Goal: Task Accomplishment & Management: Complete application form

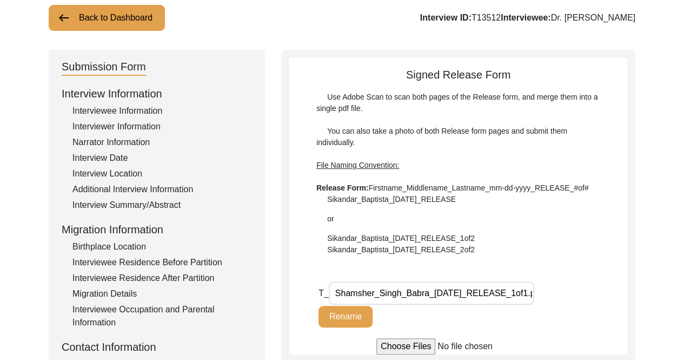
scroll to position [54, 0]
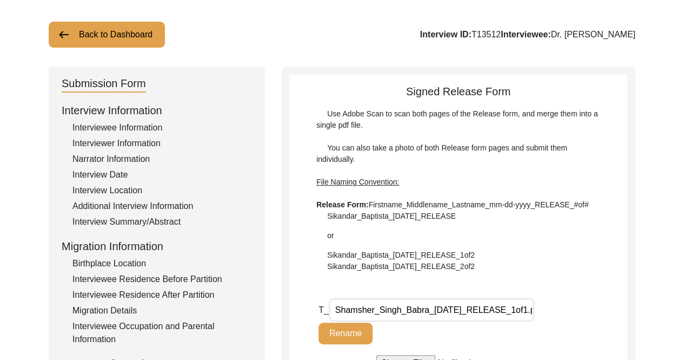
click at [152, 125] on div "Interviewee Information" at bounding box center [161, 127] width 179 height 13
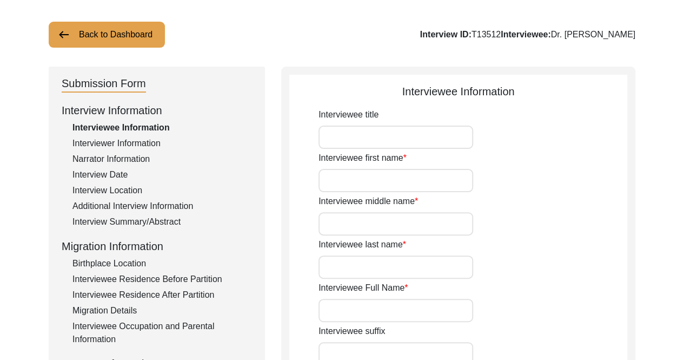
type input "Dr."
type input "[PERSON_NAME]"
type input "Babra"
type input "Dr. [PERSON_NAME]"
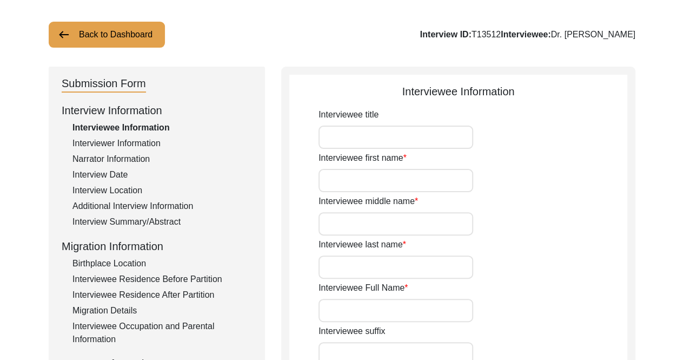
type input "07/08/192"
type input "97"
type input "[DEMOGRAPHIC_DATA]"
type input "N/A"
type textarea "N/A"
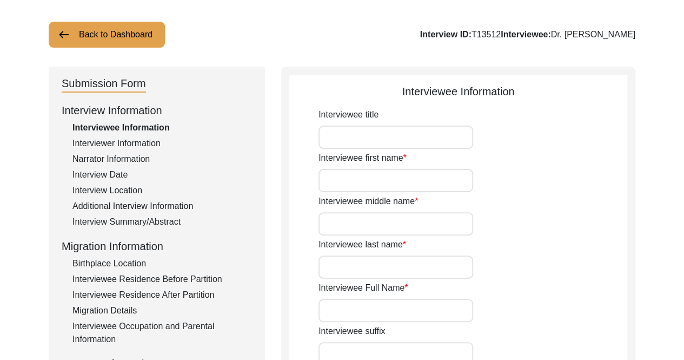
type input "Punjabi"
type input "[DEMOGRAPHIC_DATA]"
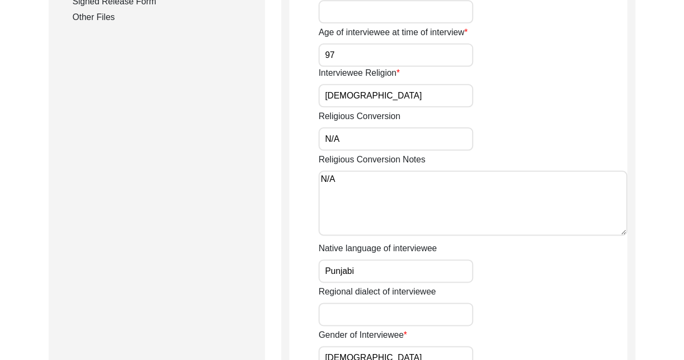
scroll to position [811, 0]
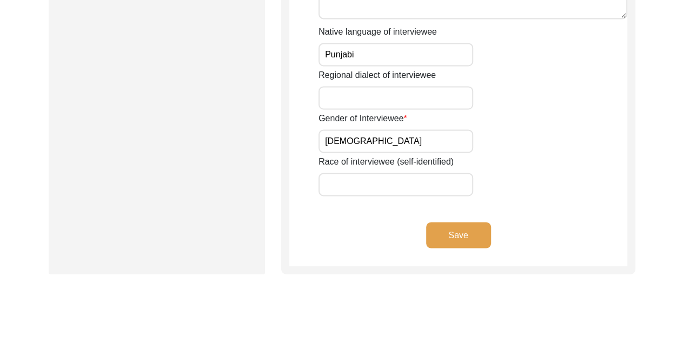
click at [464, 230] on button "Save" at bounding box center [458, 235] width 65 height 26
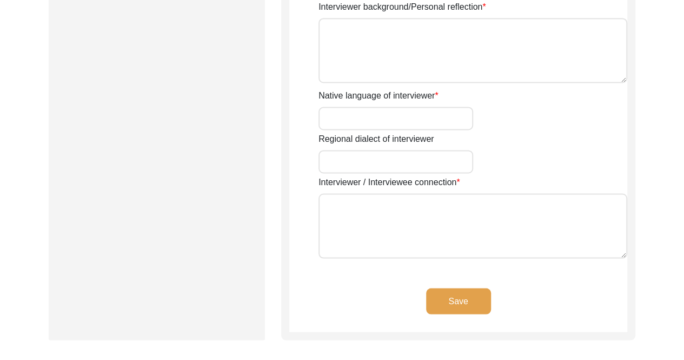
type input "[PERSON_NAME]"
type input "[DEMOGRAPHIC_DATA]"
type input "[DATE]"
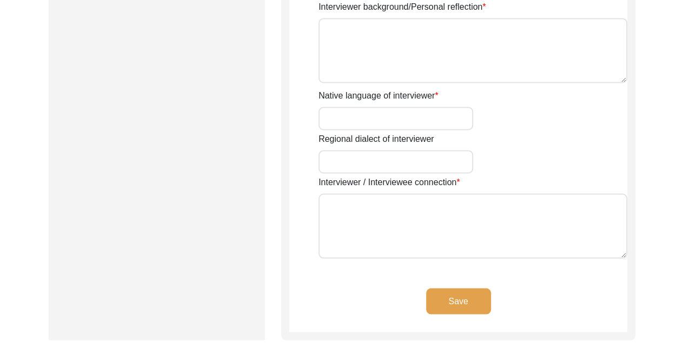
type input "[GEOGRAPHIC_DATA], [GEOGRAPHIC_DATA], [GEOGRAPHIC_DATA]"
type input "Engineer"
type input "English"
type textarea "None - was matched with the interviewee through the archive program"
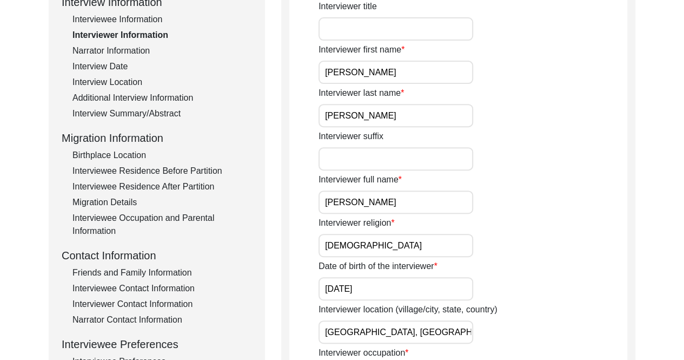
scroll to position [108, 0]
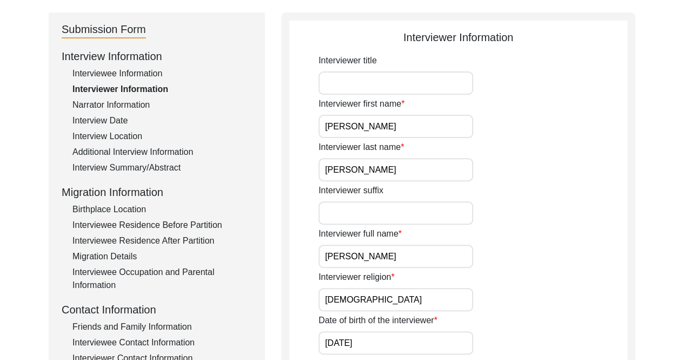
click at [117, 117] on div "Interview Date" at bounding box center [161, 120] width 179 height 13
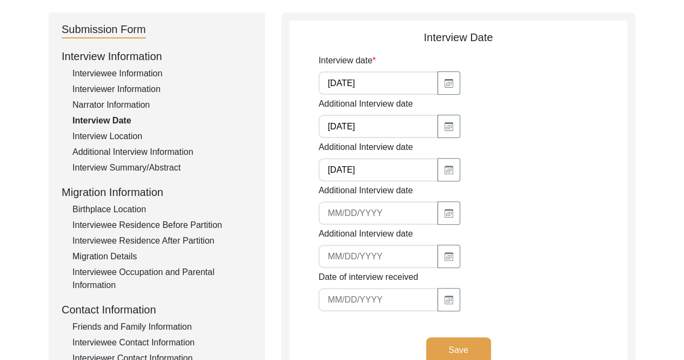
click at [111, 134] on div "Interview Location" at bounding box center [161, 136] width 179 height 13
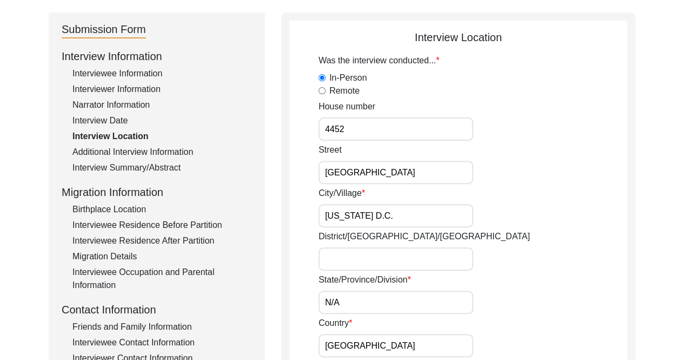
click at [145, 155] on div "Additional Interview Information" at bounding box center [161, 151] width 179 height 13
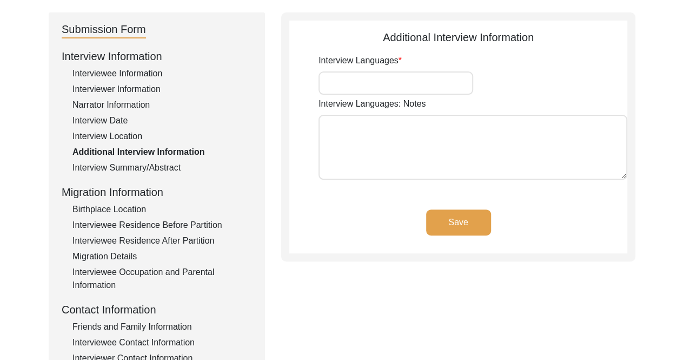
type input "English"
click at [147, 168] on div "Interview Summary/Abstract" at bounding box center [161, 167] width 179 height 13
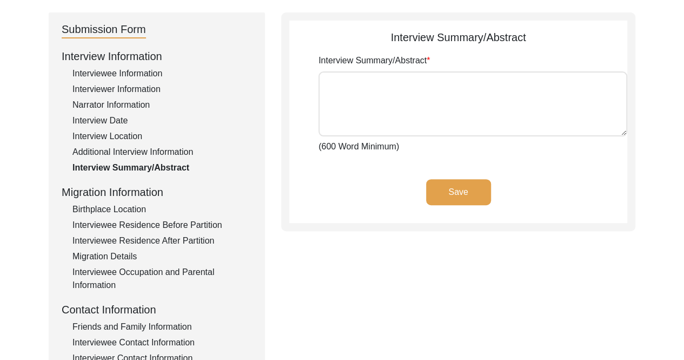
click at [410, 74] on textarea "Interview Summary/Abstract" at bounding box center [472, 103] width 309 height 65
paste textarea "Lo. Ipsumdol Sitam Conse adi elit se Doeiusmod Tempo, Incidid ut Labor etd Magn…"
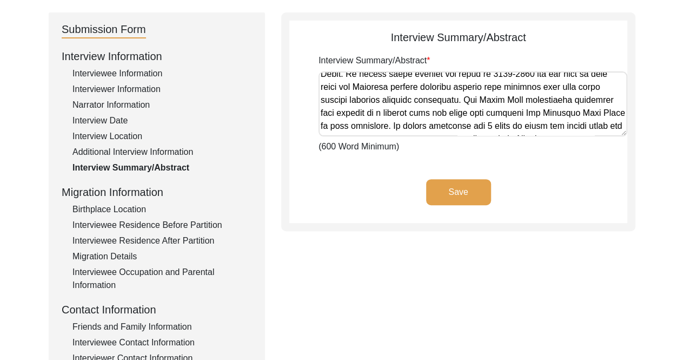
scroll to position [0, 0]
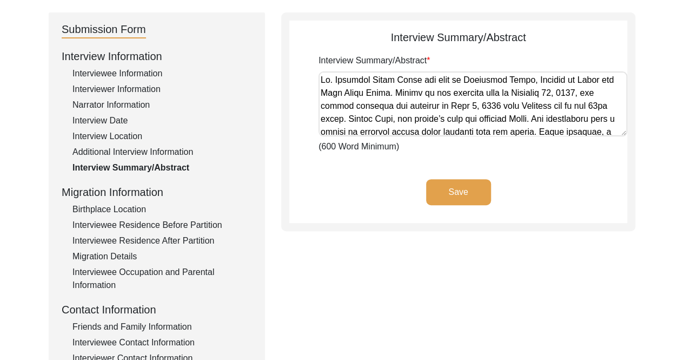
type textarea "Lo. Ipsumdol Sitam Conse adi elit se Doeiusmod Tempo, Incidid ut Labor etd Magn…"
click at [480, 192] on button "Save" at bounding box center [458, 192] width 65 height 26
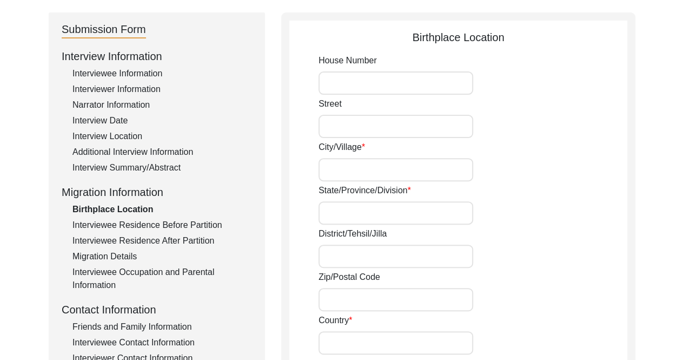
type input "Ghalotiān Khurd"
type input "[GEOGRAPHIC_DATA]"
type input "Sialkot"
type input "[GEOGRAPHIC_DATA]"
type input "Ghalotiān Khurd, [GEOGRAPHIC_DATA], [GEOGRAPHIC_DATA], [GEOGRAPHIC_DATA]"
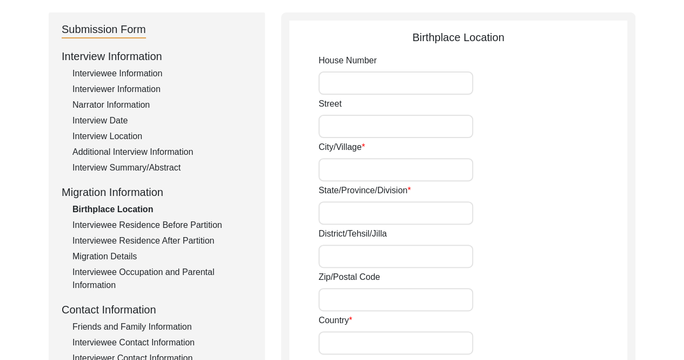
type input "32.520016"
type input "74.560038"
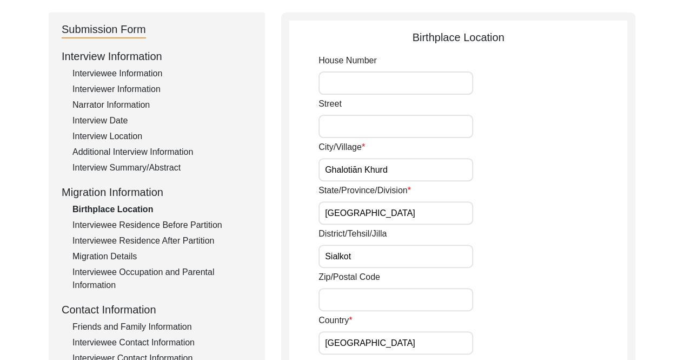
click at [146, 92] on div "Interviewer Information" at bounding box center [161, 89] width 179 height 13
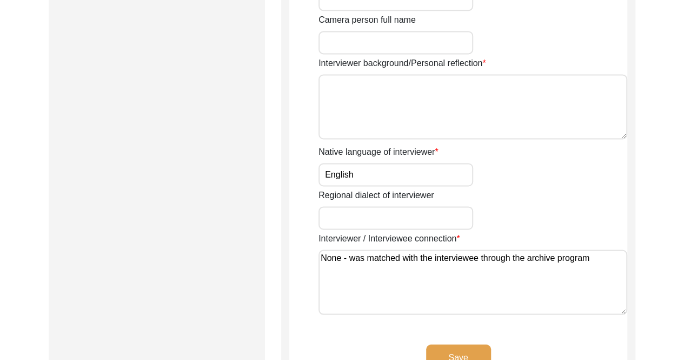
scroll to position [757, 0]
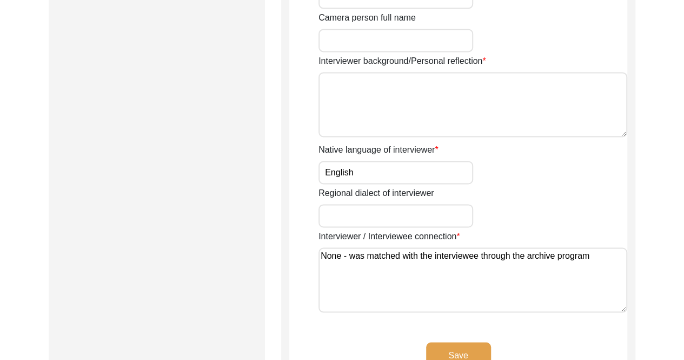
click at [533, 90] on textarea "Interviewer background/Personal reflection" at bounding box center [472, 104] width 309 height 65
type textarea "D"
type textarea "I"
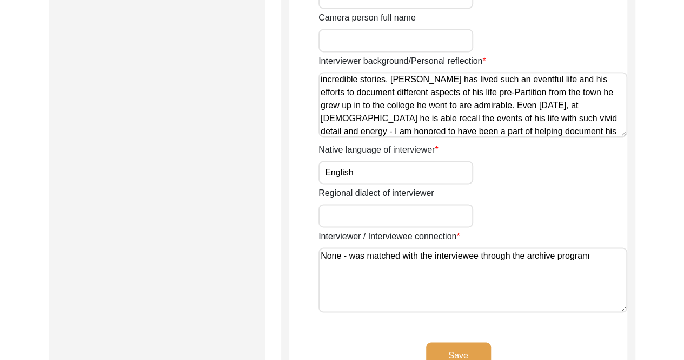
scroll to position [40, 0]
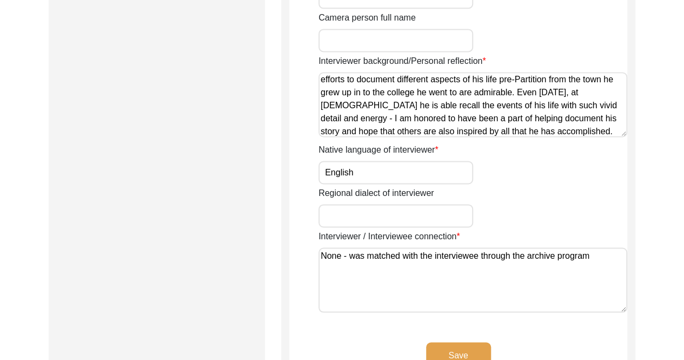
click at [519, 92] on textarea "When I first heard about the efforts of the 1947 Partition Archive, I knew I ha…" at bounding box center [472, 104] width 309 height 65
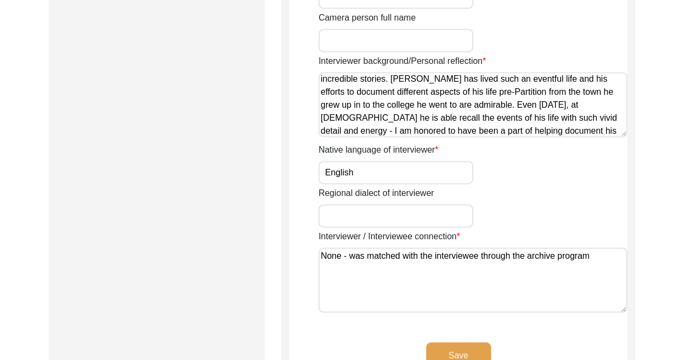
scroll to position [43, 0]
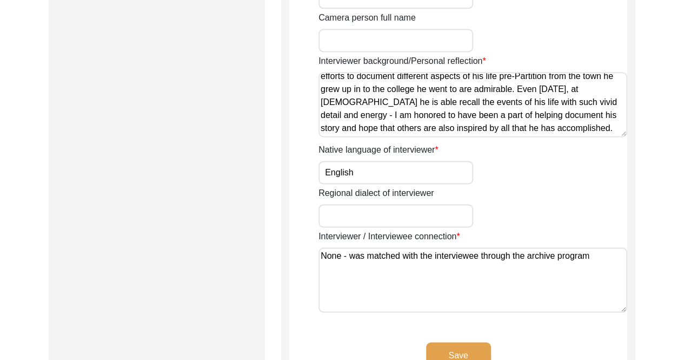
click at [508, 90] on textarea "When I first heard about the efforts of the 1947 Partition Archive, I knew I ha…" at bounding box center [472, 104] width 309 height 65
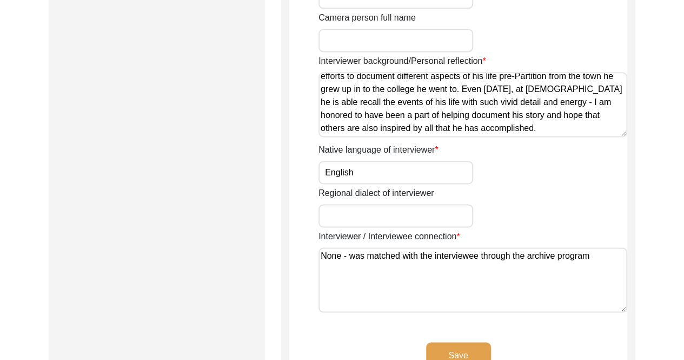
drag, startPoint x: 554, startPoint y: 139, endPoint x: 429, endPoint y: 119, distance: 125.9
click at [421, 123] on textarea "When I first heard about the efforts of the 1947 Partition Archive, I knew I ha…" at bounding box center [472, 104] width 309 height 65
click at [457, 88] on textarea "When I first heard about the efforts of the 1947 Partition Archive, I knew I ha…" at bounding box center [472, 104] width 309 height 65
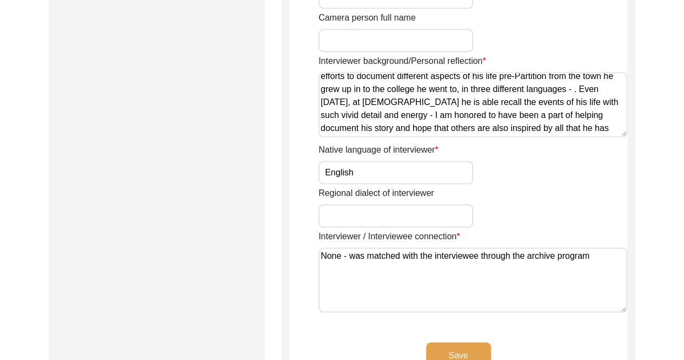
scroll to position [0, 0]
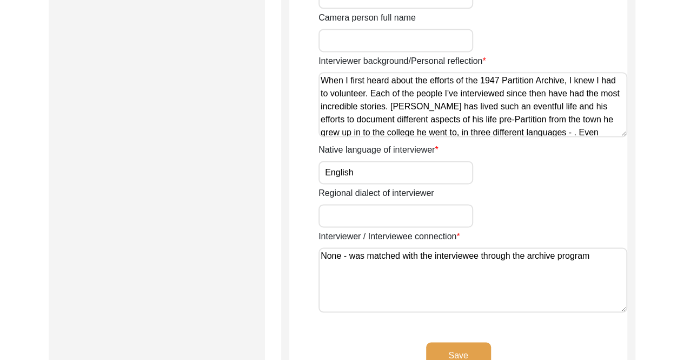
click at [352, 119] on textarea "When I first heard about the efforts of the 1947 Partition Archive, I knew I ha…" at bounding box center [472, 104] width 309 height 65
click at [359, 119] on textarea "When I first heard about the efforts of the 1947 Partition Archive, I knew I ha…" at bounding box center [472, 104] width 309 height 65
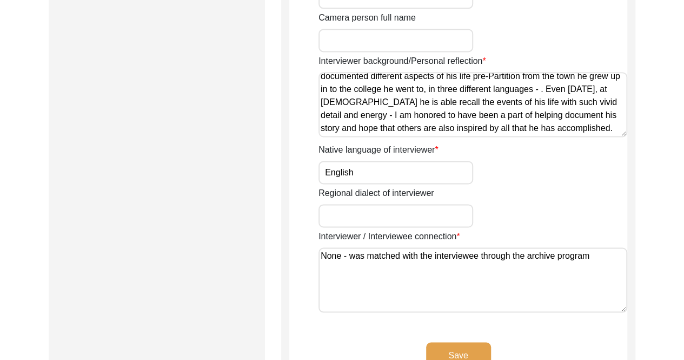
click at [554, 89] on textarea "When I first heard about the efforts of the 1947 Partition Archive, I knew I ha…" at bounding box center [472, 104] width 309 height 65
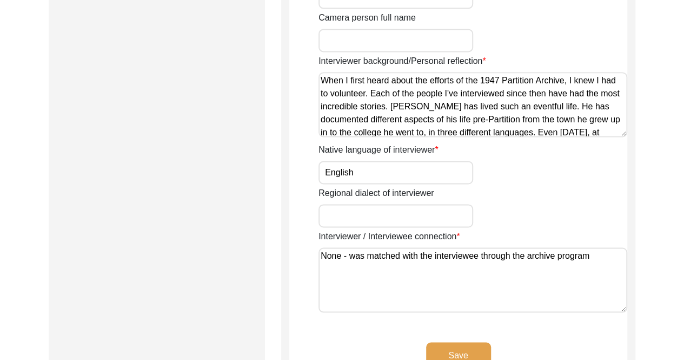
click at [372, 93] on textarea "When I first heard about the efforts of the 1947 Partition Archive, I knew I ha…" at bounding box center [472, 104] width 309 height 65
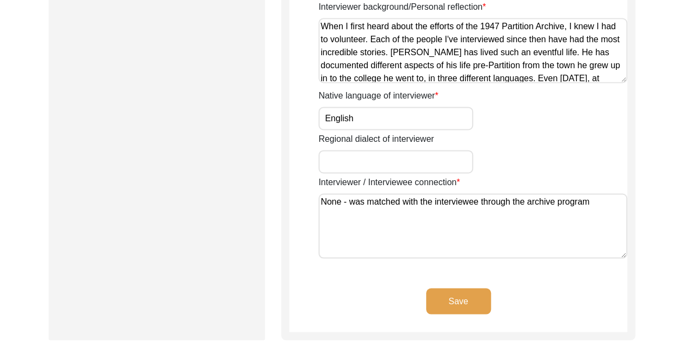
type textarea "When I first heard about the efforts of the 1947 Partition Archive, I knew I ha…"
click at [476, 296] on button "Save" at bounding box center [458, 301] width 65 height 26
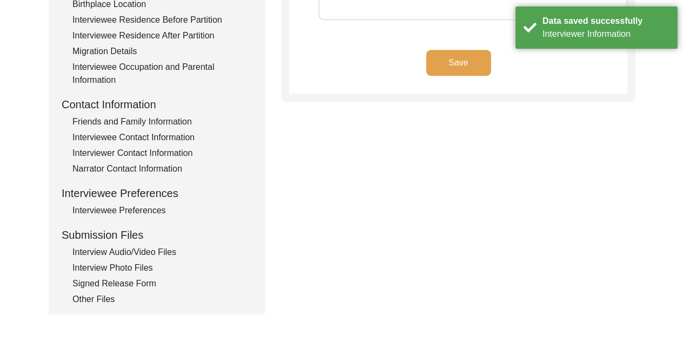
scroll to position [97, 0]
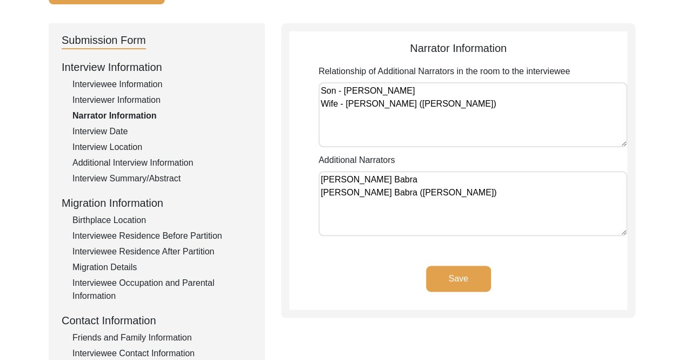
click at [474, 281] on button "Save" at bounding box center [458, 278] width 65 height 26
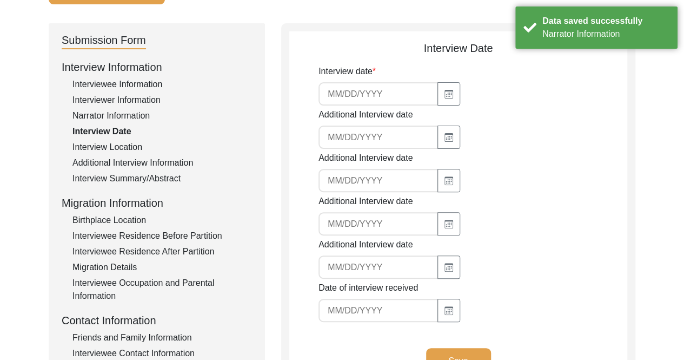
type input "[DATE]"
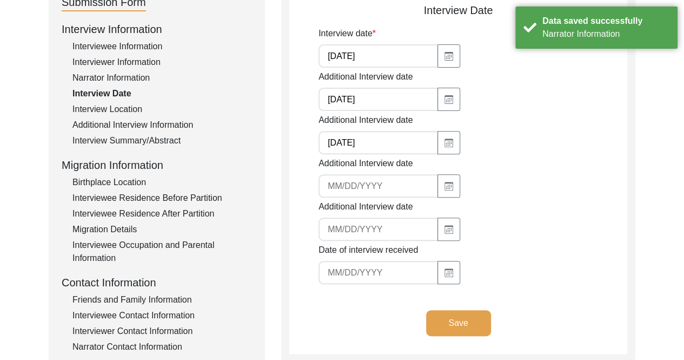
scroll to position [151, 0]
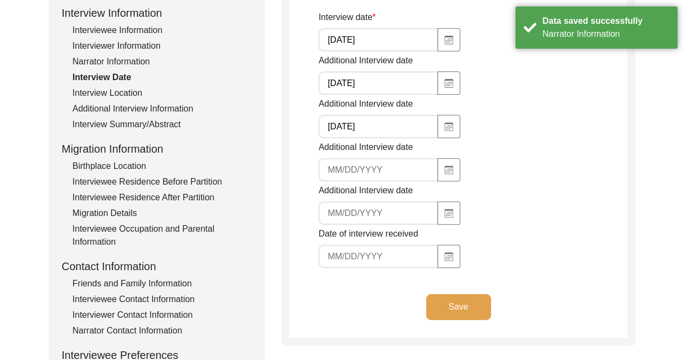
click at [478, 312] on button "Save" at bounding box center [458, 307] width 65 height 26
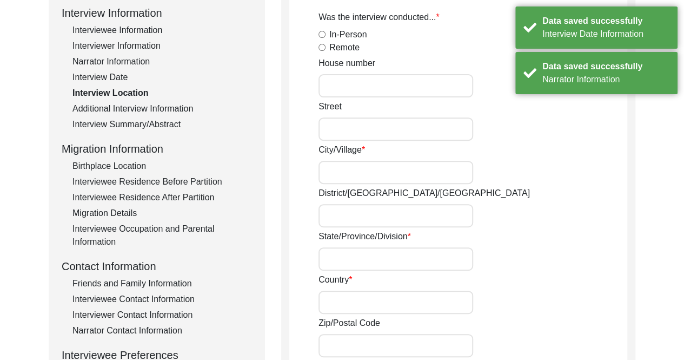
radio input "true"
type input "4452"
type input "[GEOGRAPHIC_DATA]"
type input "[US_STATE] D.C."
type input "N/A"
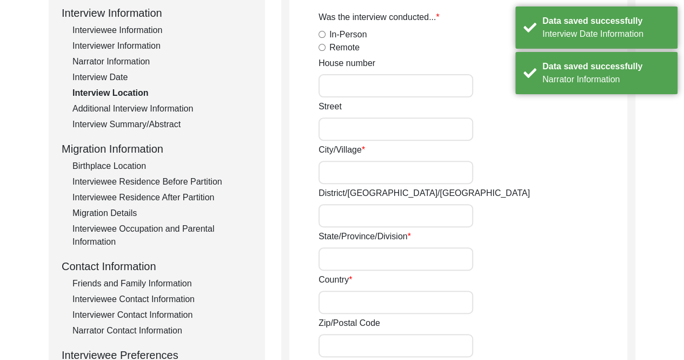
type input "[GEOGRAPHIC_DATA]"
type input "20016"
type input "[US_STATE] D.C."
type input "38.941524"
type input "-77.087604"
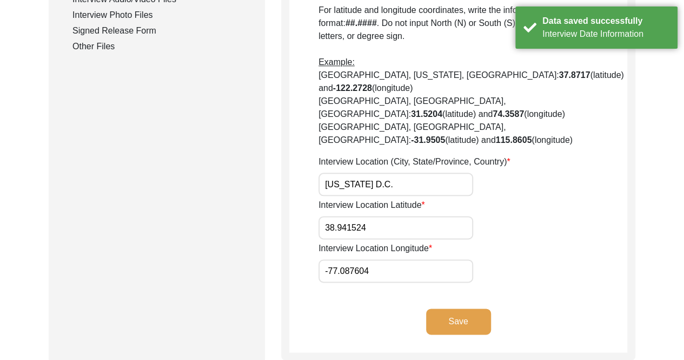
scroll to position [584, 0]
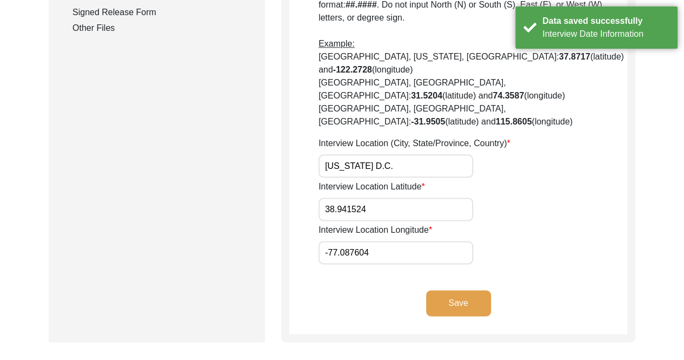
click at [478, 290] on button "Save" at bounding box center [458, 303] width 65 height 26
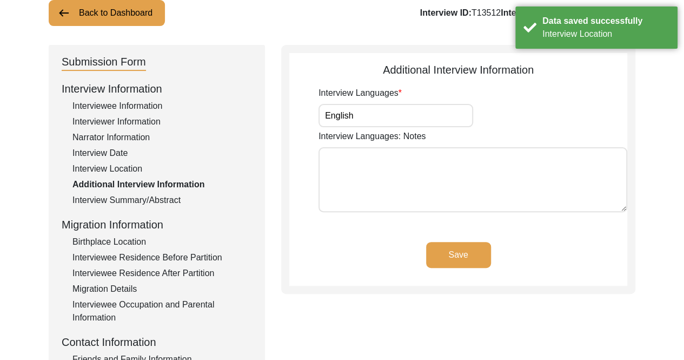
scroll to position [0, 0]
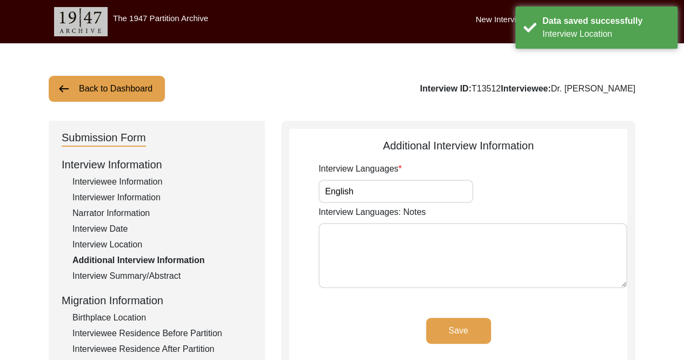
click at [468, 325] on button "Save" at bounding box center [458, 330] width 65 height 26
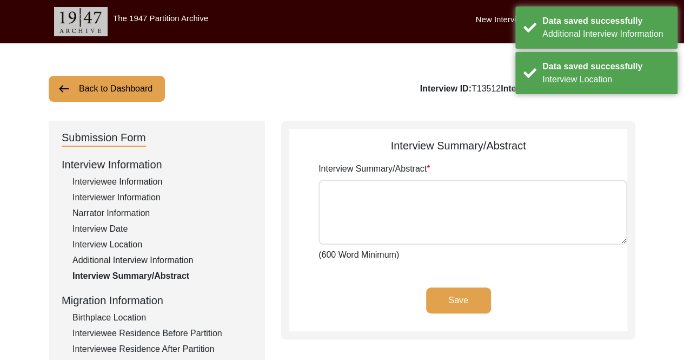
type textarea "Lo. Ipsumdol Sitam Conse adi elit se Doeiusmod Tempo, Incidid ut Labor etd Magn…"
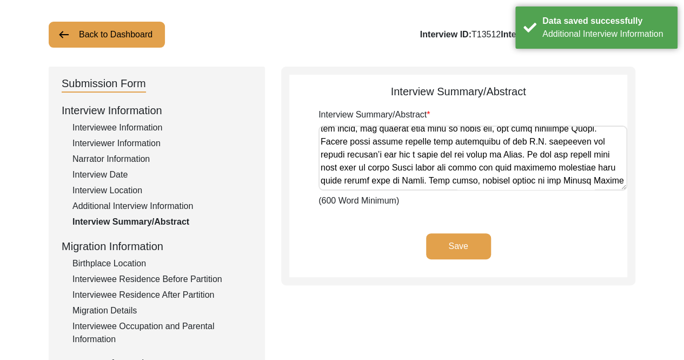
scroll to position [6115, 0]
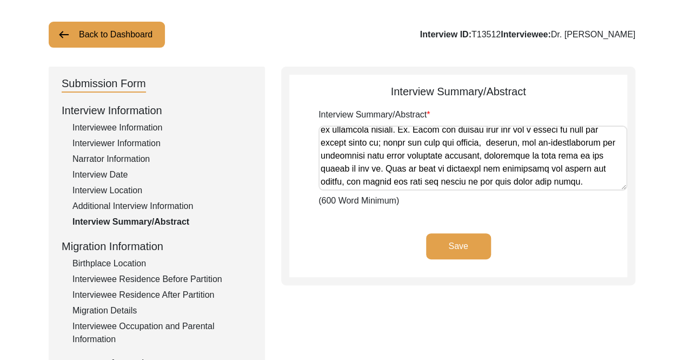
click at [455, 244] on button "Save" at bounding box center [458, 246] width 65 height 26
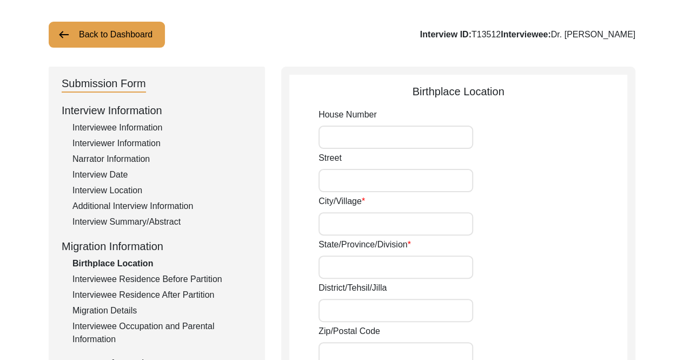
type input "Ghalotiān Khurd"
type input "[GEOGRAPHIC_DATA]"
type input "Sialkot"
type input "[GEOGRAPHIC_DATA]"
type input "Ghalotiān Khurd, [GEOGRAPHIC_DATA], [GEOGRAPHIC_DATA], [GEOGRAPHIC_DATA]"
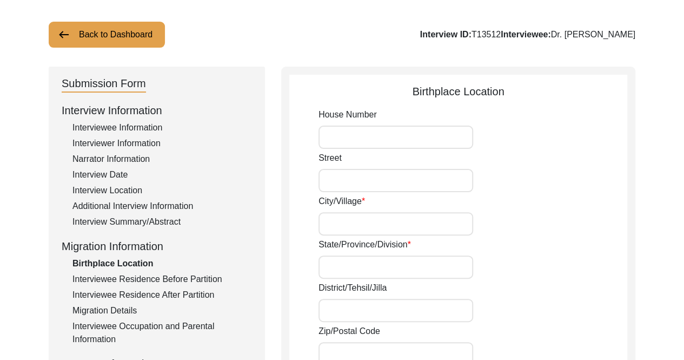
type input "32.520016"
type input "74.560038"
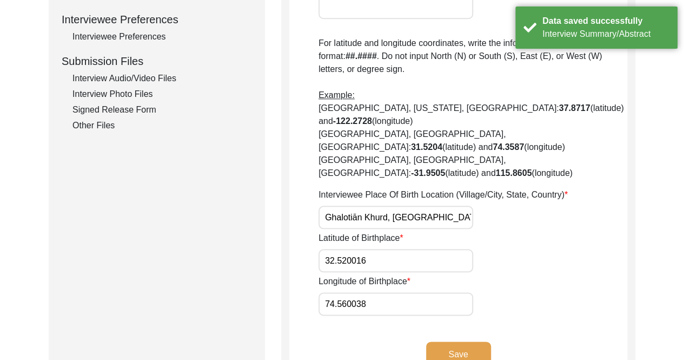
scroll to position [541, 0]
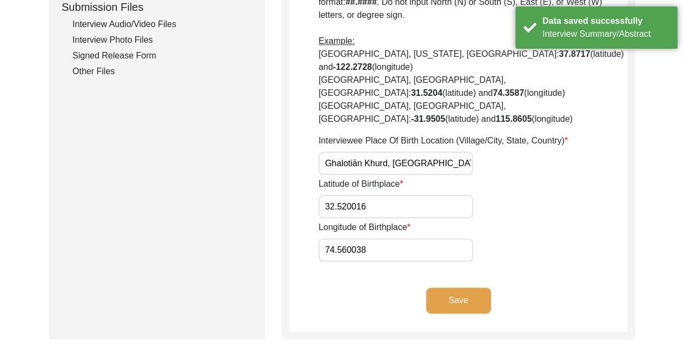
click at [483, 287] on button "Save" at bounding box center [458, 300] width 65 height 26
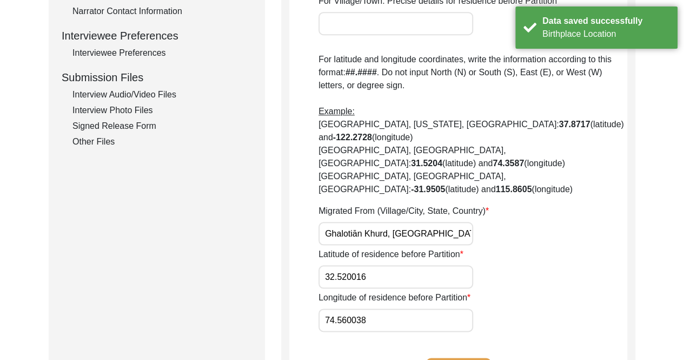
scroll to position [487, 0]
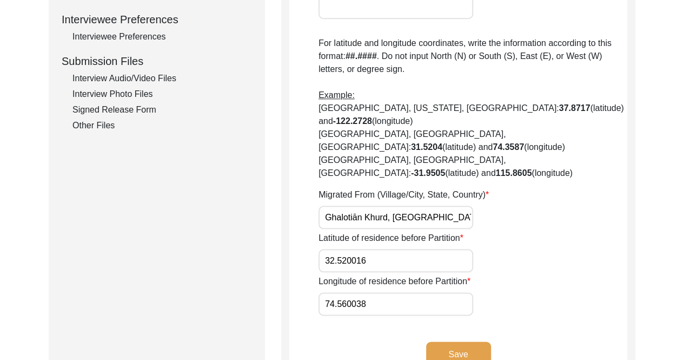
click at [469, 341] on button "Save" at bounding box center [458, 354] width 65 height 26
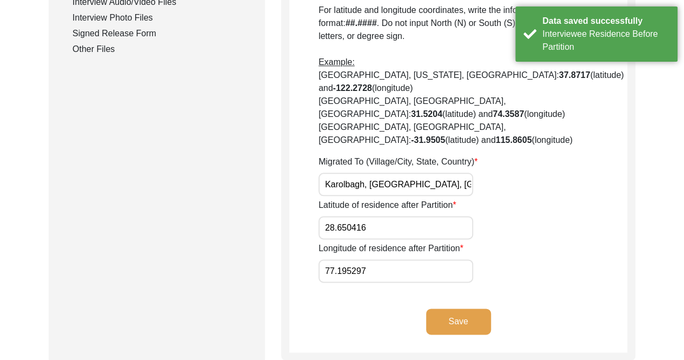
scroll to position [595, 0]
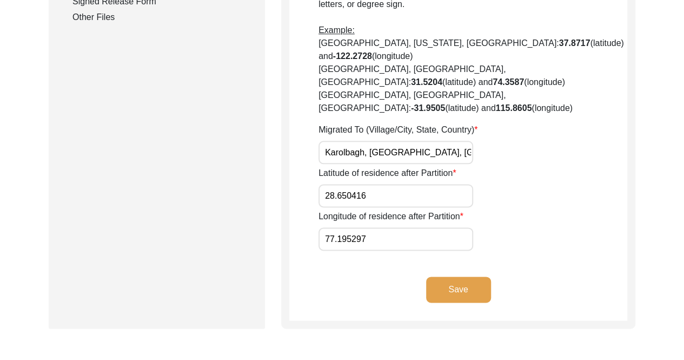
click at [468, 276] on button "Save" at bounding box center [458, 289] width 65 height 26
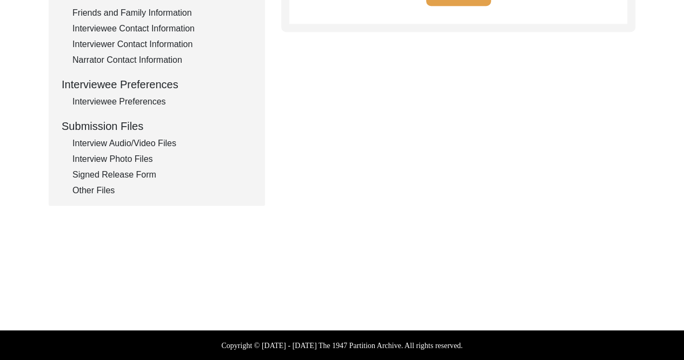
type input "Everything - Special items they left because they thought they would be able to…"
type input "None - they had filed for housing but instead found accommodation through his u…"
type input "[PERSON_NAME]"
type input "Ghalotiān (ancestral village) - [GEOGRAPHIC_DATA] - [GEOGRAPHIC_DATA][PERSON_NA…"
type input "N/A"
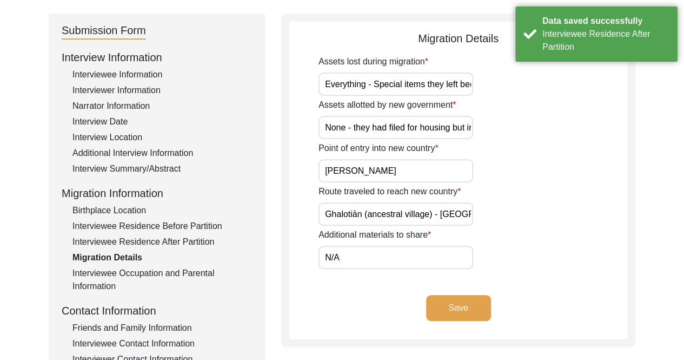
scroll to position [108, 0]
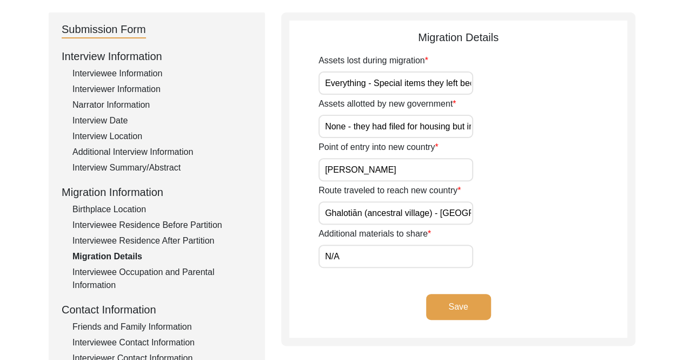
click at [430, 75] on input "Everything - Special items they left because they thought they would be able to…" at bounding box center [395, 82] width 155 height 23
click at [483, 300] on button "Save" at bounding box center [458, 307] width 65 height 26
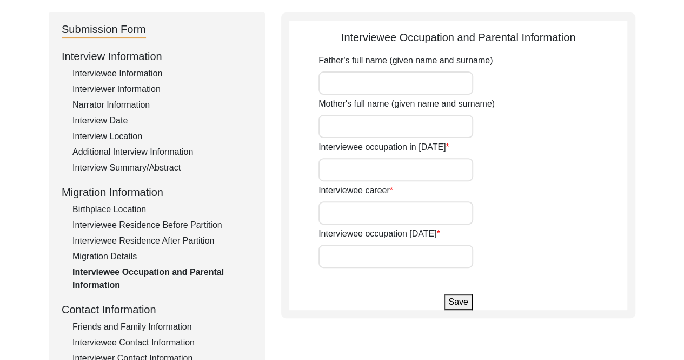
type input "[PERSON_NAME]"
type input "Student"
type input "Economist"
type input "Retired"
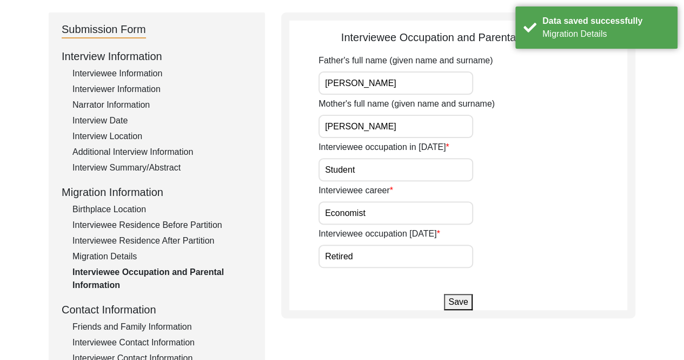
click at [460, 303] on button "Save" at bounding box center [458, 302] width 28 height 16
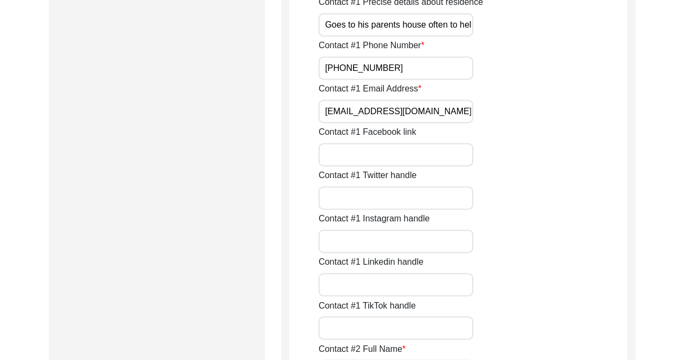
scroll to position [811, 0]
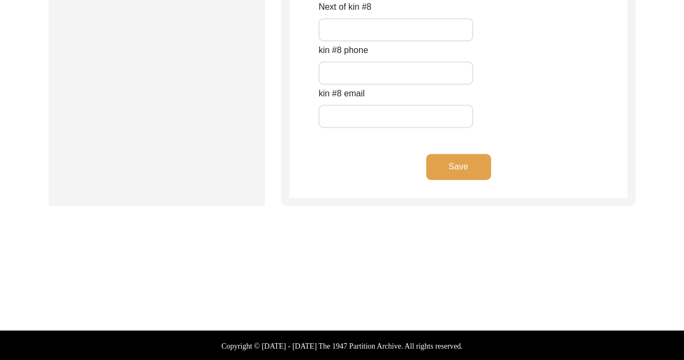
click at [468, 167] on button "Save" at bounding box center [458, 167] width 65 height 26
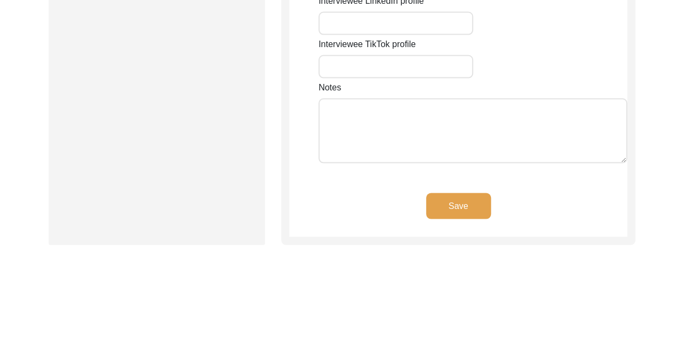
type input "4452"
type input "[GEOGRAPHIC_DATA]"
type input "[US_STATE] D.C."
type input "N/A"
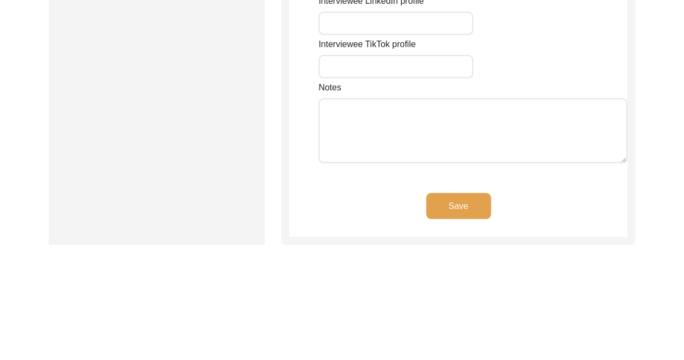
type input "20016"
type input "[GEOGRAPHIC_DATA]"
type input "[US_STATE] D.C., [GEOGRAPHIC_DATA]"
type input "38.941524"
type input "-77.087604"
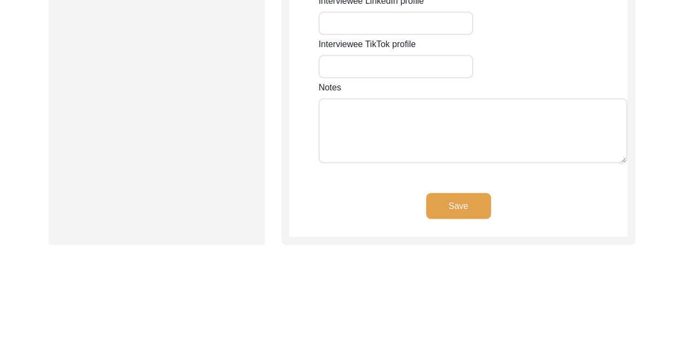
type input "[PHONE_NUMBER]"
type input "[EMAIL_ADDRESS][DOMAIN_NAME]"
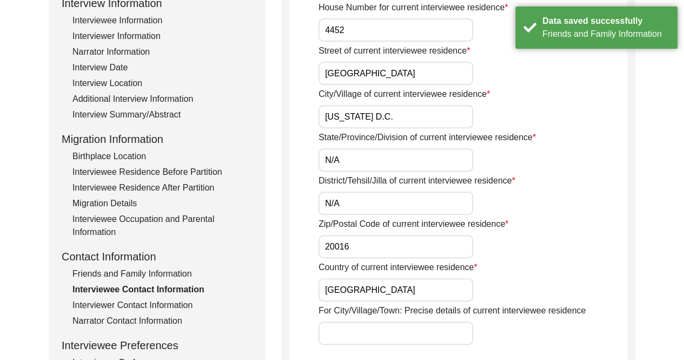
scroll to position [0, 0]
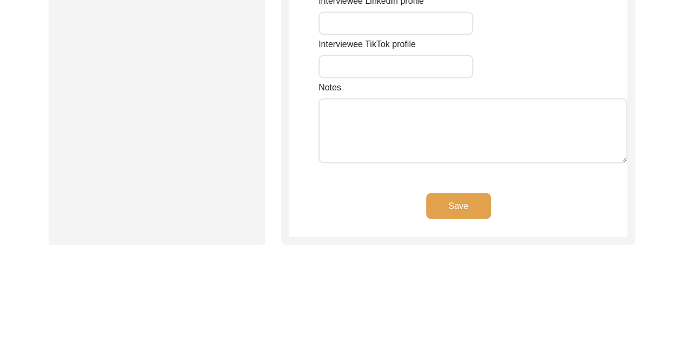
click at [465, 193] on button "Save" at bounding box center [458, 206] width 65 height 26
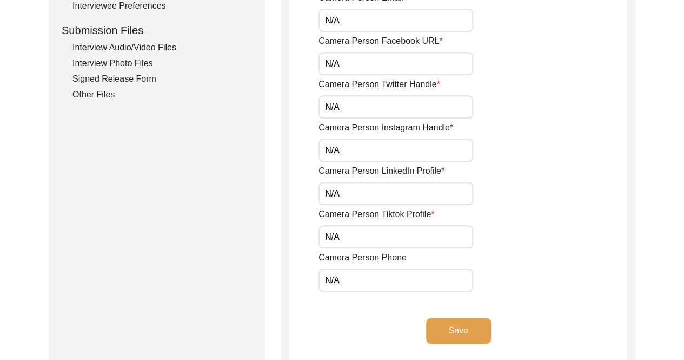
scroll to position [519, 0]
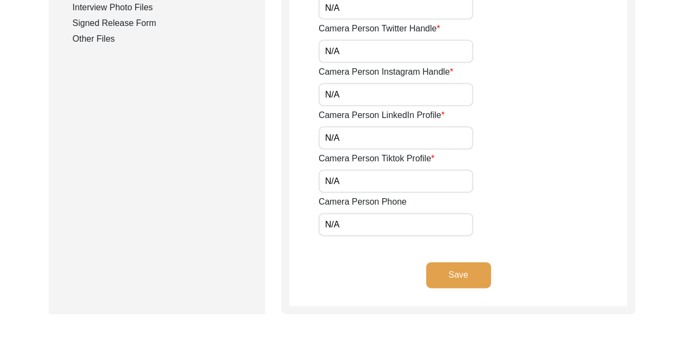
click at [483, 278] on button "Save" at bounding box center [458, 275] width 65 height 26
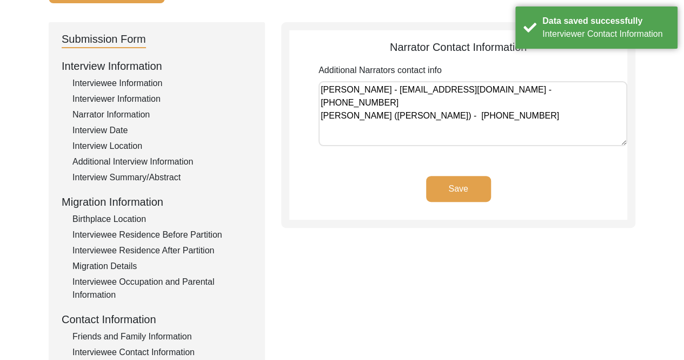
scroll to position [97, 0]
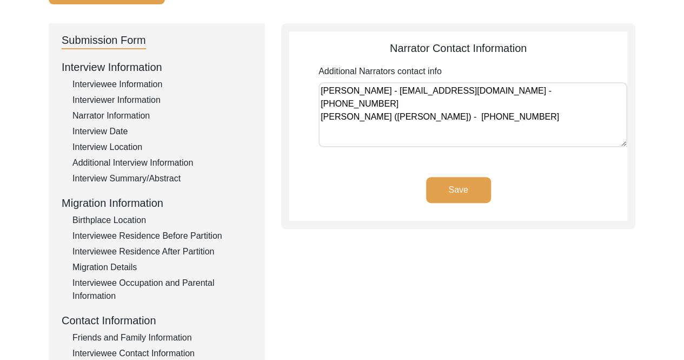
click at [452, 189] on button "Save" at bounding box center [458, 190] width 65 height 26
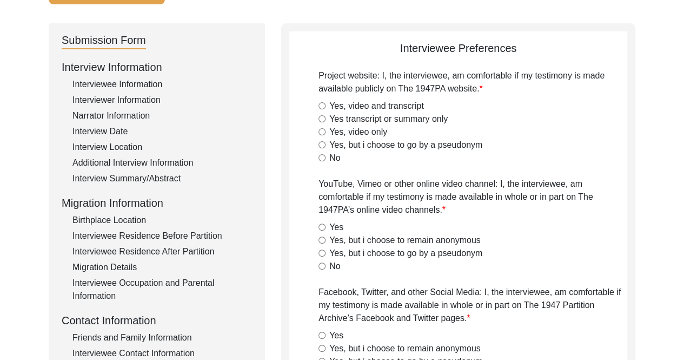
radio input "true"
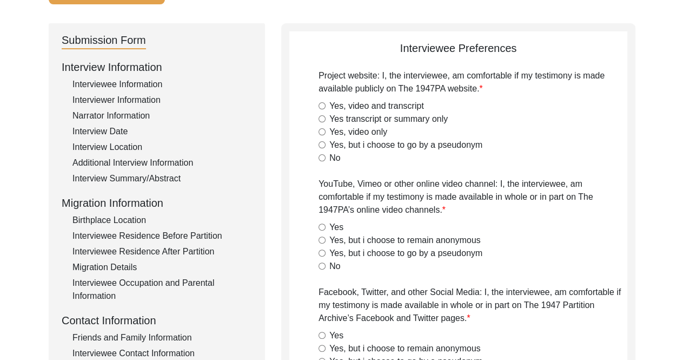
radio input "true"
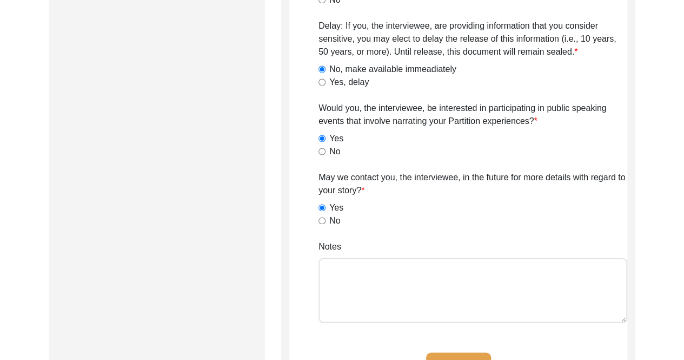
scroll to position [811, 0]
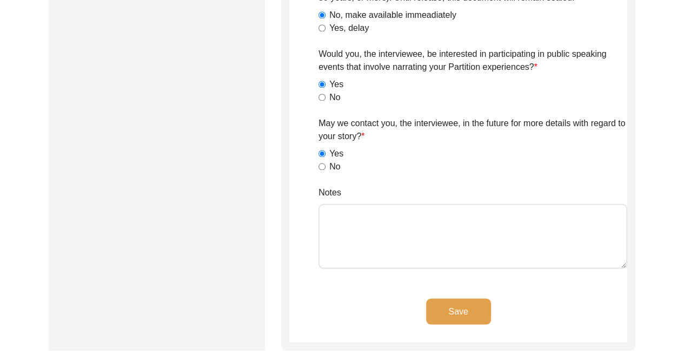
click at [457, 307] on button "Save" at bounding box center [458, 311] width 65 height 26
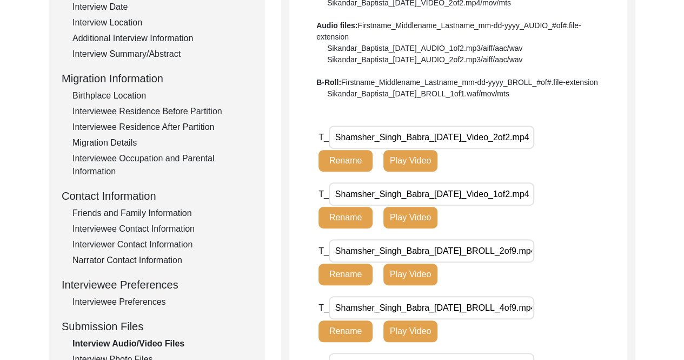
scroll to position [304, 0]
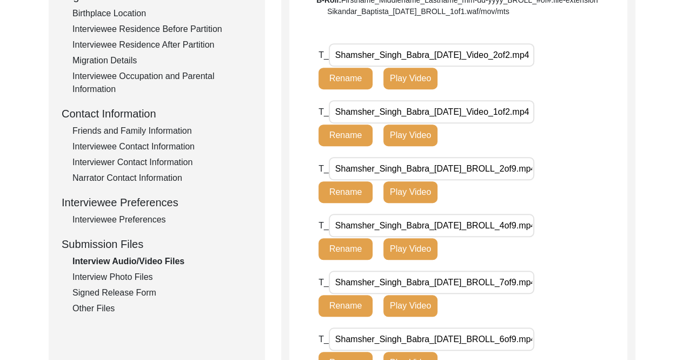
click at [103, 276] on div "Interview Photo Files" at bounding box center [161, 276] width 179 height 13
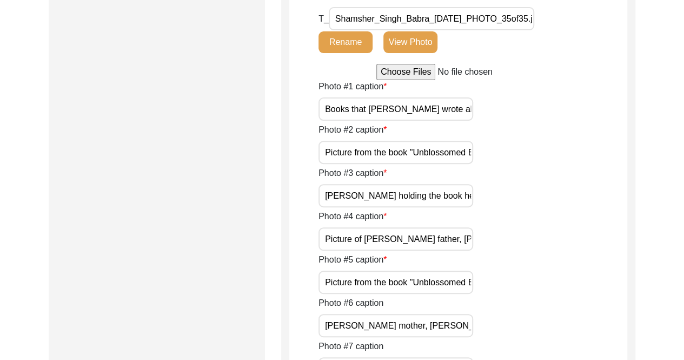
scroll to position [2196, 0]
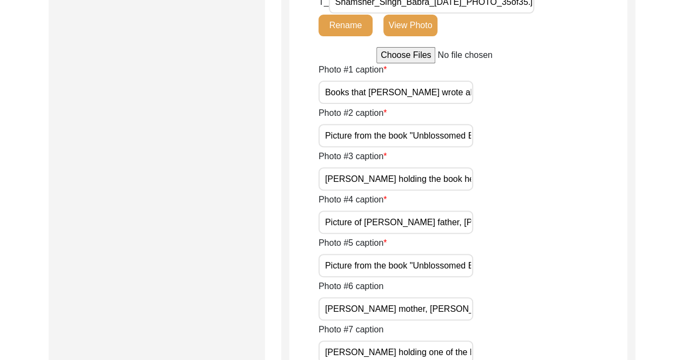
click at [411, 54] on input "file" at bounding box center [458, 55] width 164 height 16
type input "C:\fakepath\Shamsher_Singh_Babra_[DATE]_PHOTO_32of35.jpg"
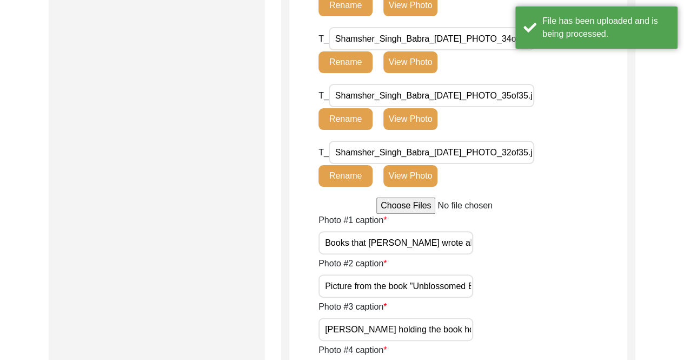
scroll to position [2088, 0]
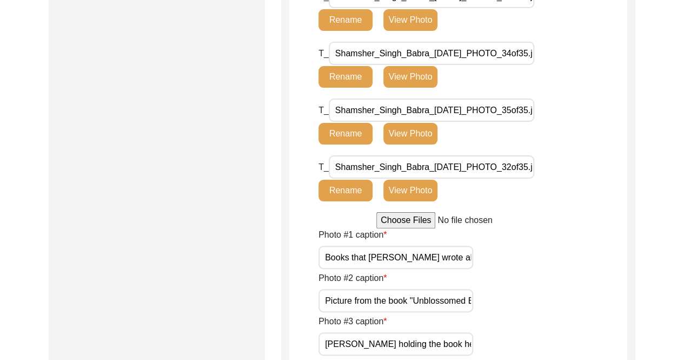
click at [407, 191] on button "View Photo" at bounding box center [410, 190] width 54 height 22
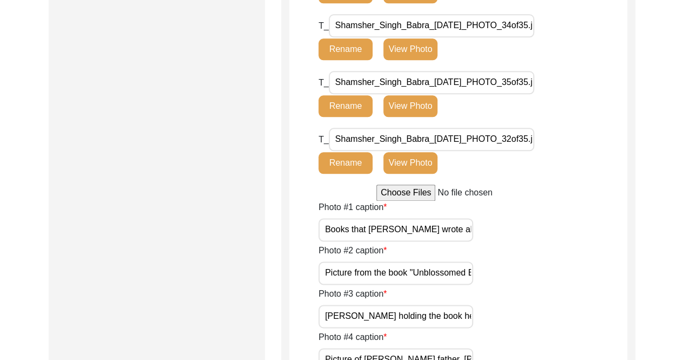
scroll to position [2737, 0]
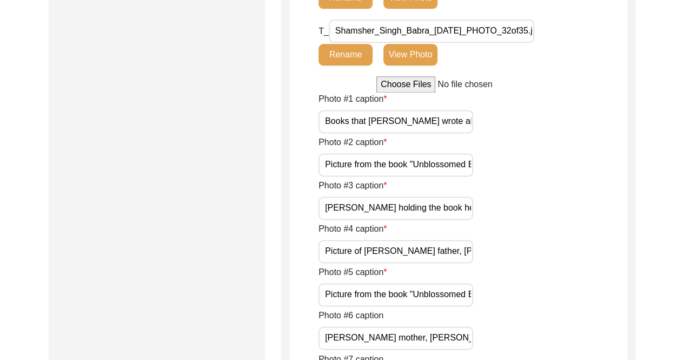
click at [423, 51] on button "View Photo" at bounding box center [410, 55] width 54 height 22
click at [405, 55] on button "View Photo" at bounding box center [410, 55] width 54 height 22
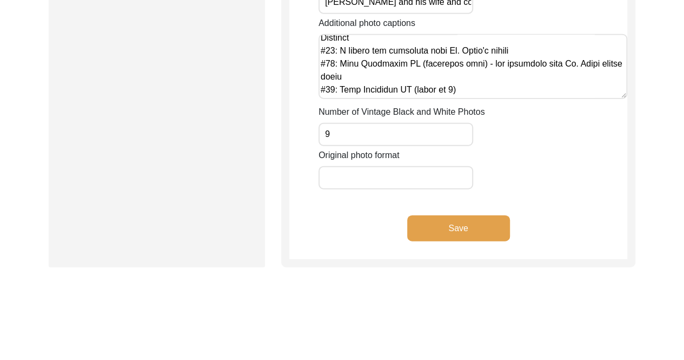
click at [459, 230] on button "Save" at bounding box center [458, 228] width 103 height 26
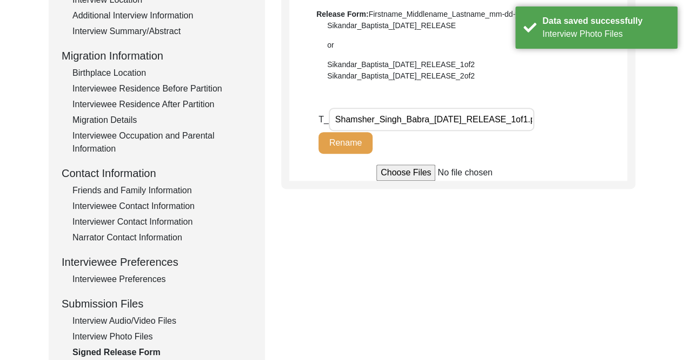
scroll to position [368, 0]
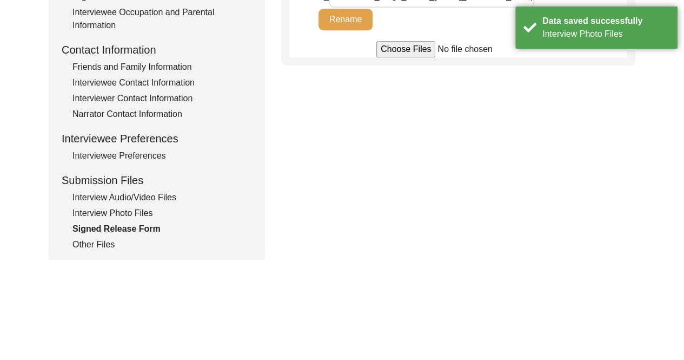
click at [103, 244] on div "Other Files" at bounding box center [161, 244] width 179 height 13
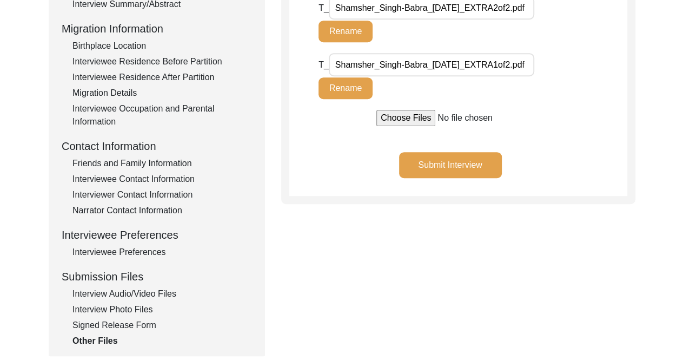
scroll to position [151, 0]
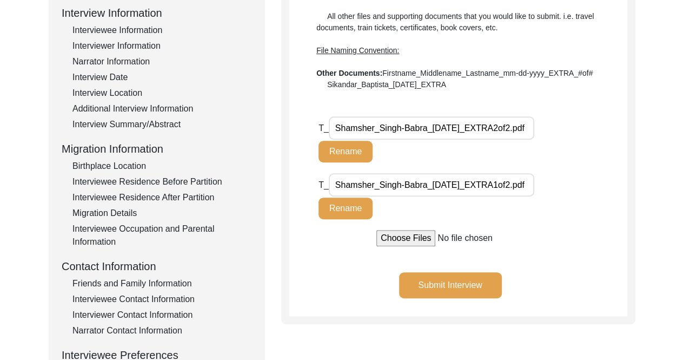
click at [469, 285] on button "Submit Interview" at bounding box center [450, 285] width 103 height 26
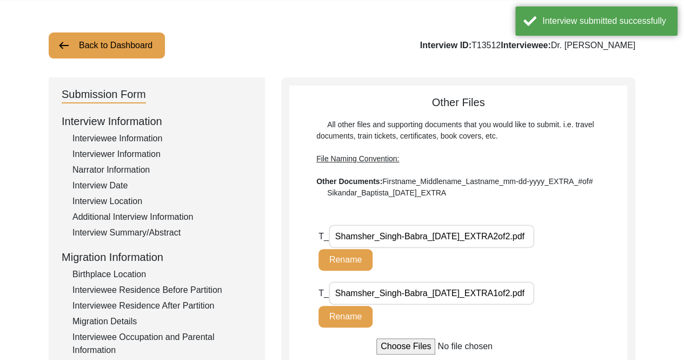
scroll to position [0, 0]
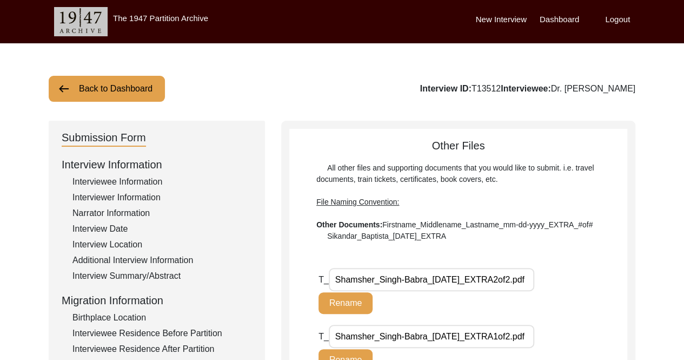
click at [159, 87] on button "Back to Dashboard" at bounding box center [107, 89] width 116 height 26
